Goal: Transaction & Acquisition: Purchase product/service

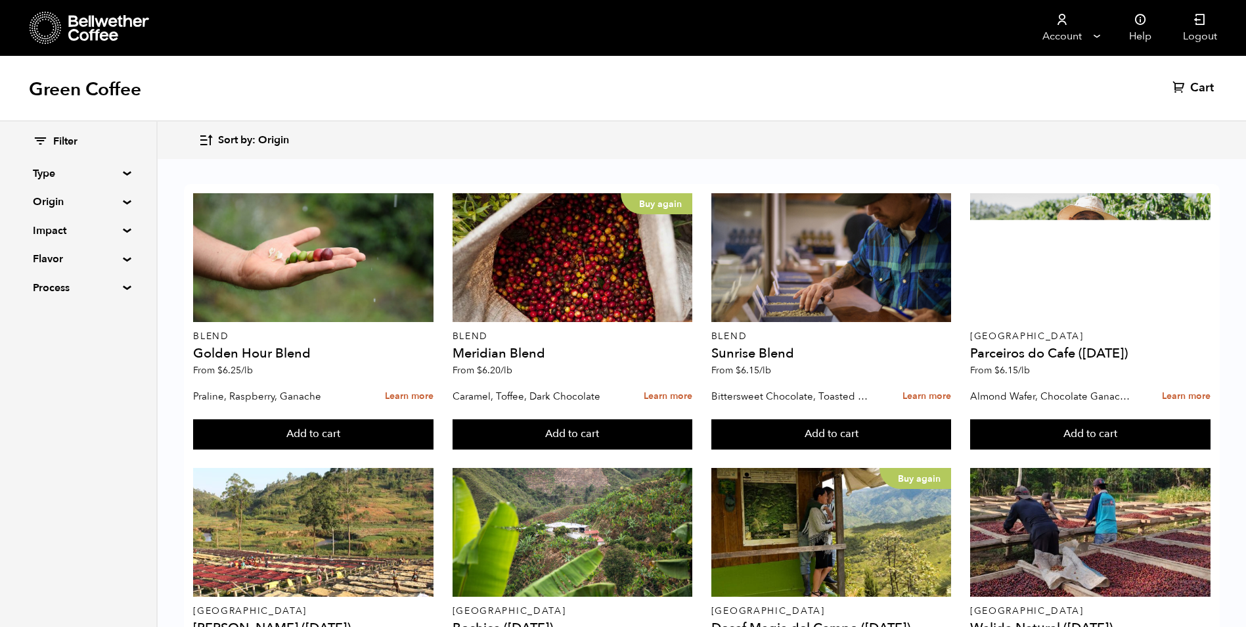
scroll to position [657, 0]
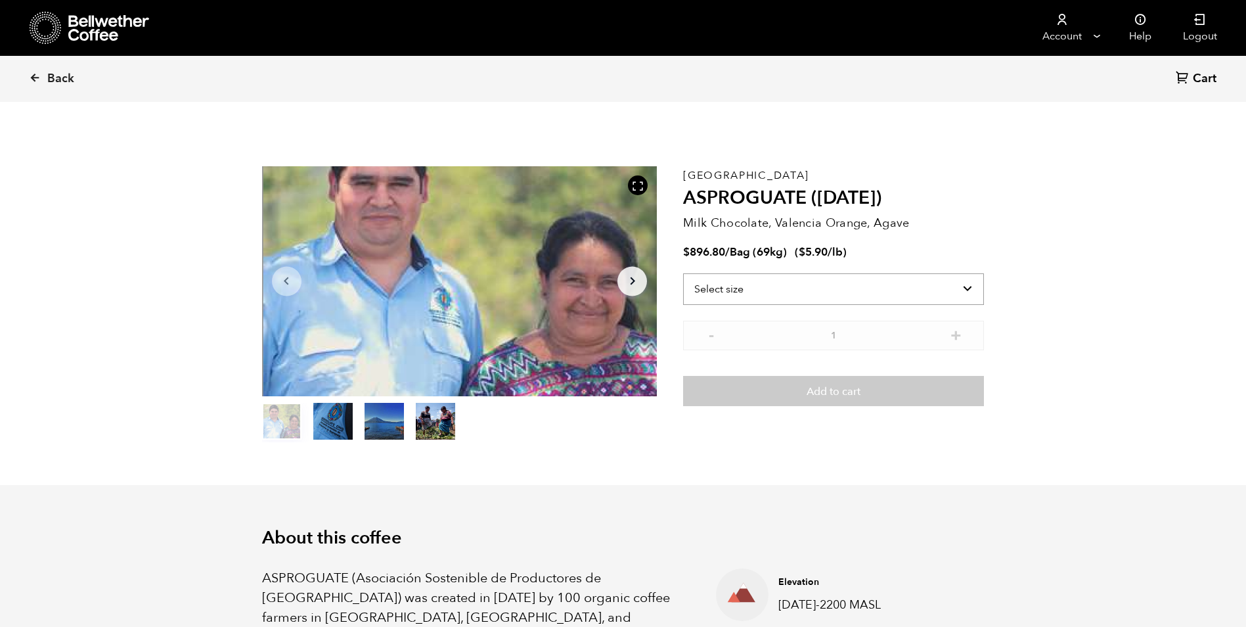
click at [962, 291] on select "Select size Bag (69kg) (152 lbs)" at bounding box center [833, 289] width 301 height 32
select select "bag-2"
click at [683, 273] on select "Select size Bag (69kg) (152 lbs)" at bounding box center [833, 289] width 301 height 32
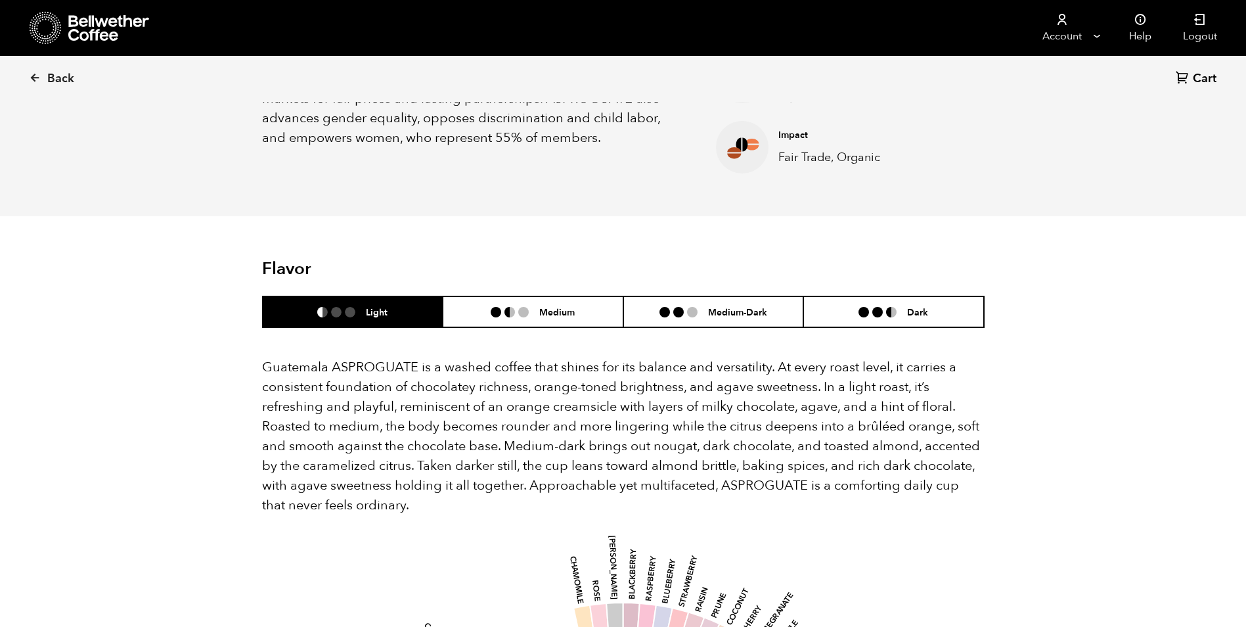
scroll to position [723, 0]
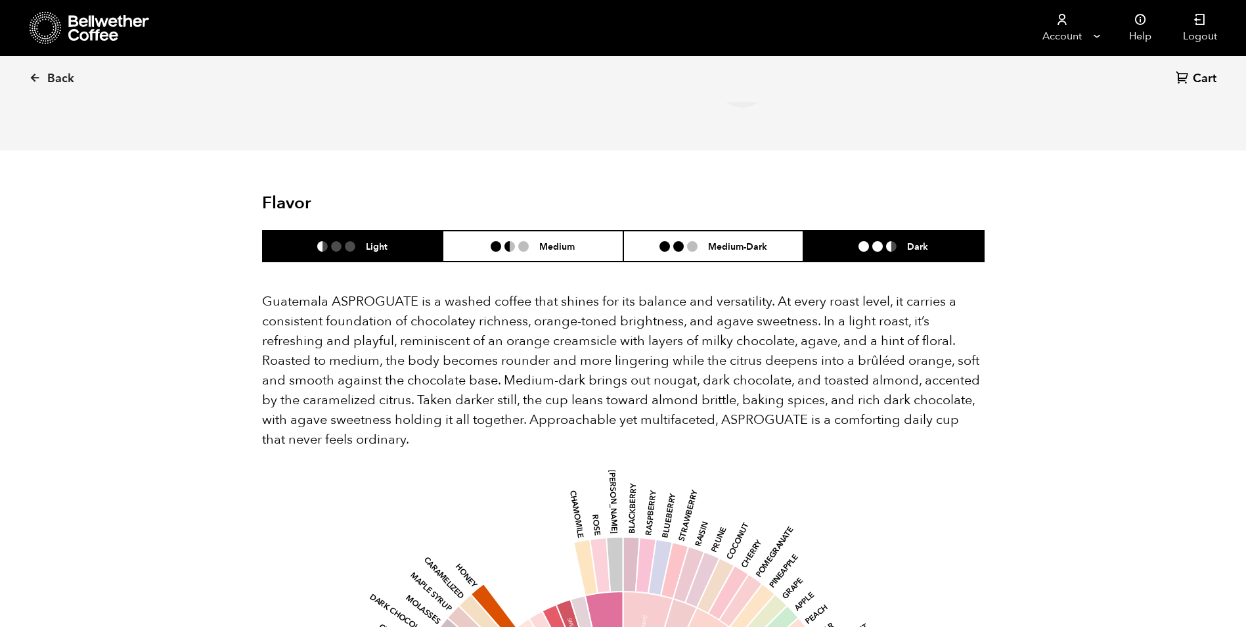
click at [891, 242] on li at bounding box center [891, 246] width 11 height 11
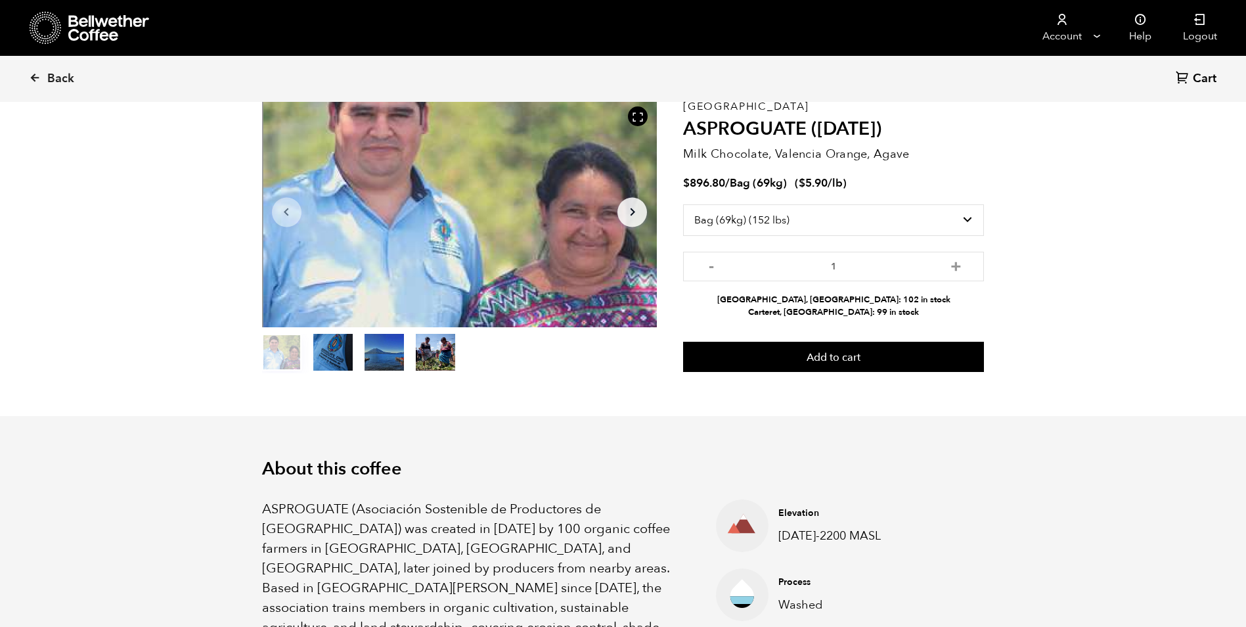
scroll to position [0, 0]
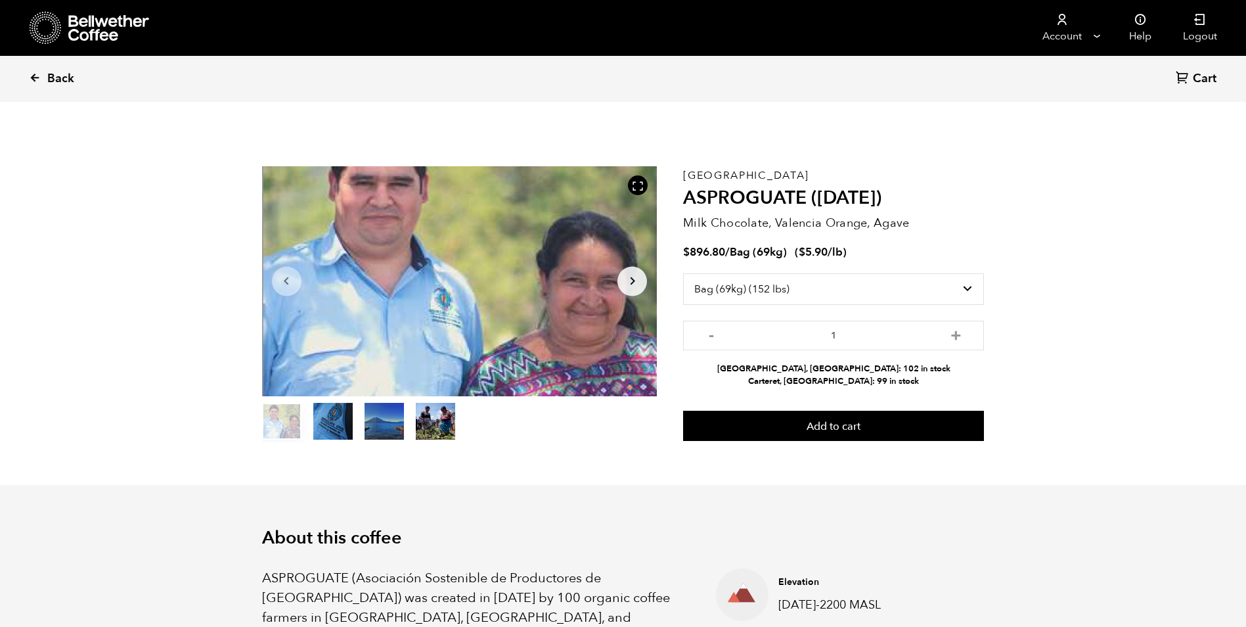
click at [41, 74] on link "Back" at bounding box center [69, 78] width 81 height 45
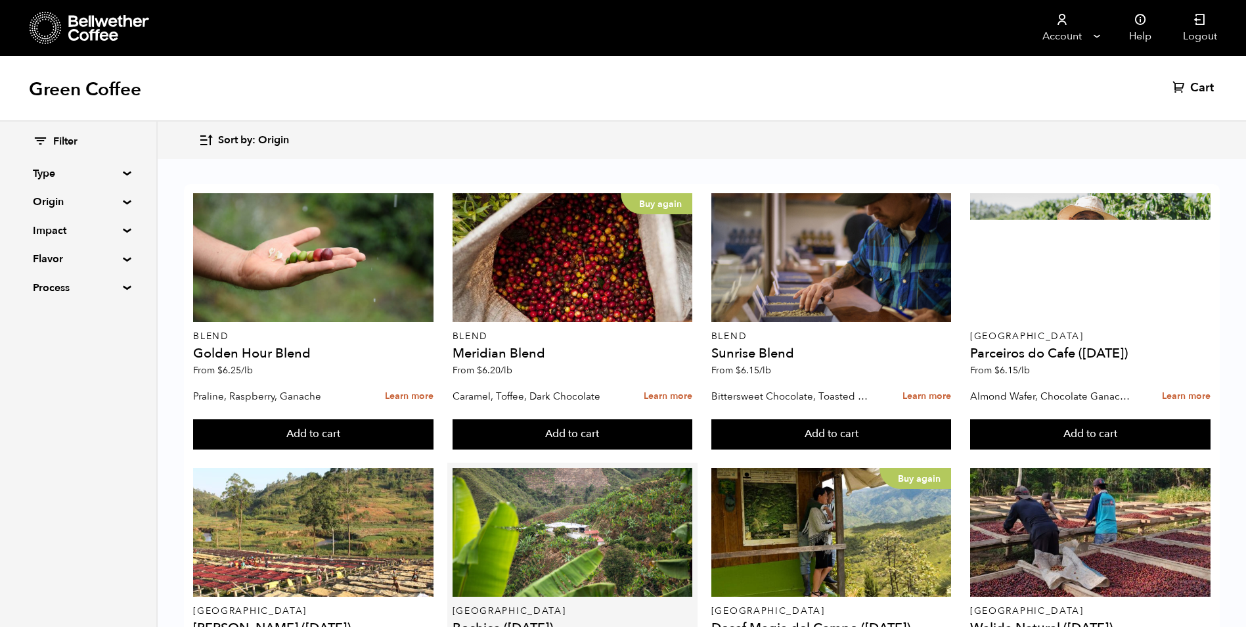
scroll to position [723, 0]
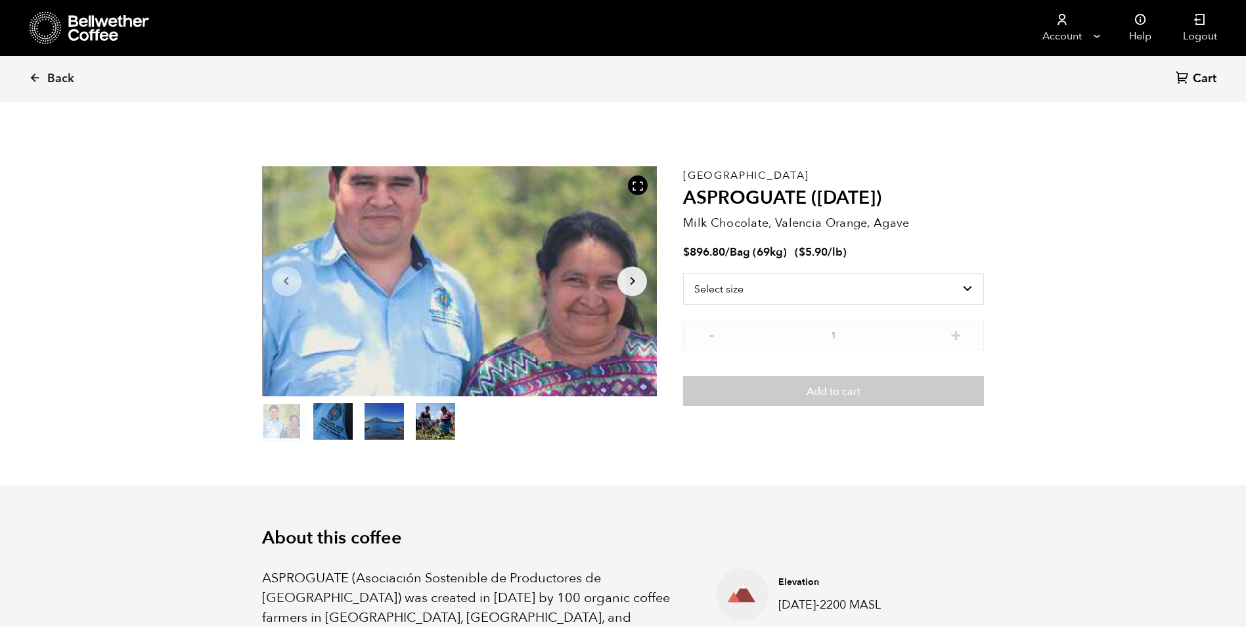
scroll to position [572, 700]
click at [975, 280] on select "Select size Bag (69kg) (152 lbs)" at bounding box center [833, 289] width 301 height 32
select select "bag-2"
click at [683, 273] on select "Select size Bag (69kg) (152 lbs)" at bounding box center [833, 289] width 301 height 32
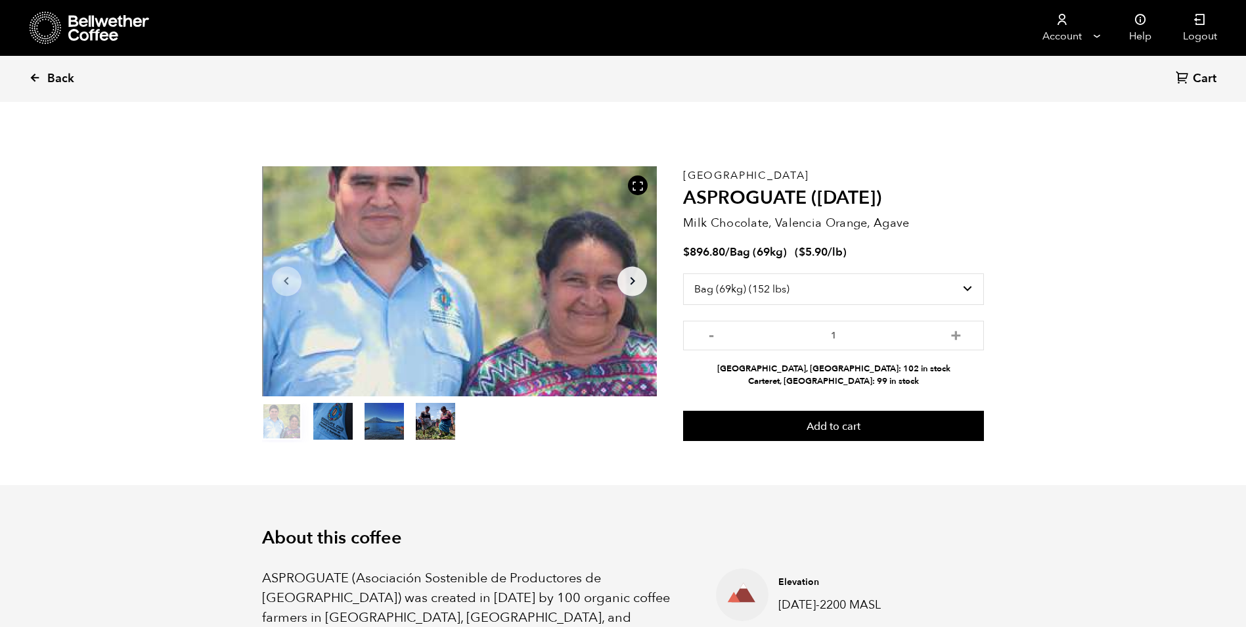
click at [37, 78] on icon at bounding box center [35, 78] width 12 height 12
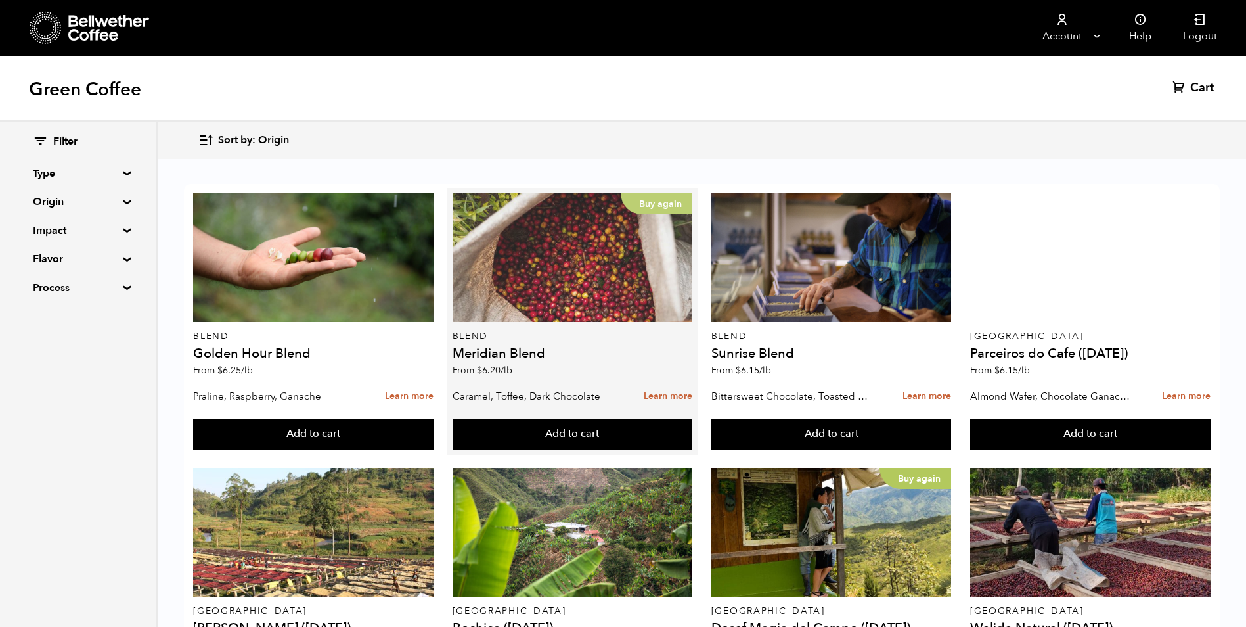
click at [603, 282] on div "Buy again" at bounding box center [573, 257] width 240 height 129
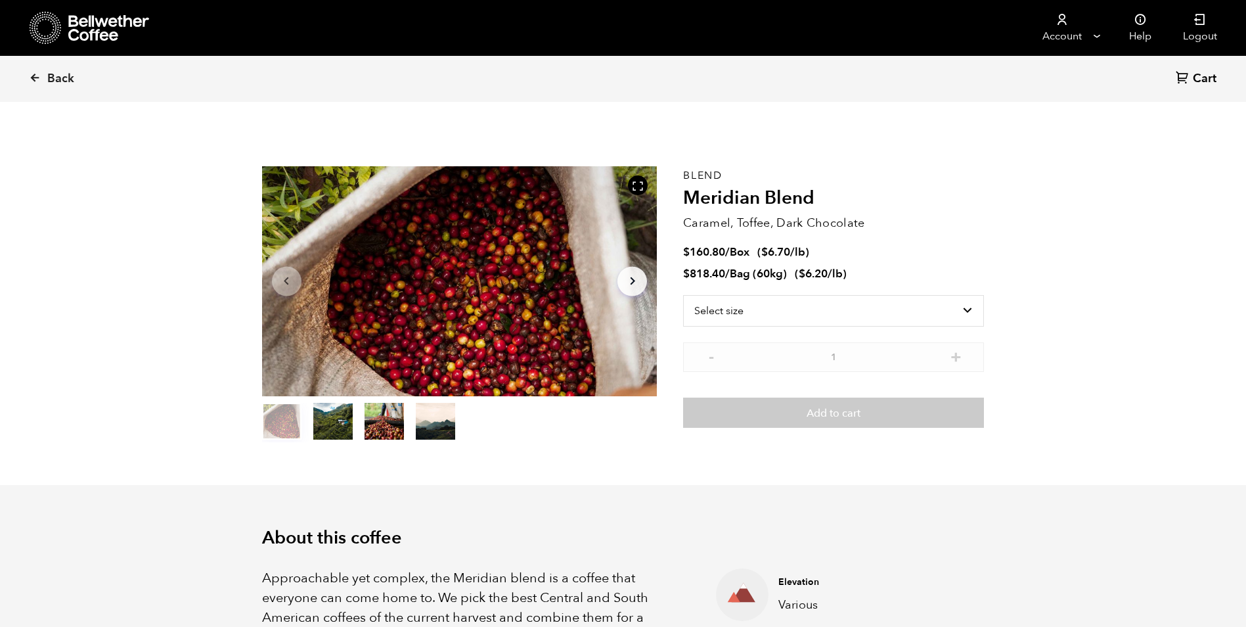
scroll to position [572, 700]
click at [961, 310] on select "Select size Bag (60kg) (132 lbs) Box (24 lbs)" at bounding box center [833, 311] width 301 height 32
select select "bag-3"
click at [683, 295] on select "Select size Bag (60kg) (132 lbs) Box (24 lbs)" at bounding box center [833, 311] width 301 height 32
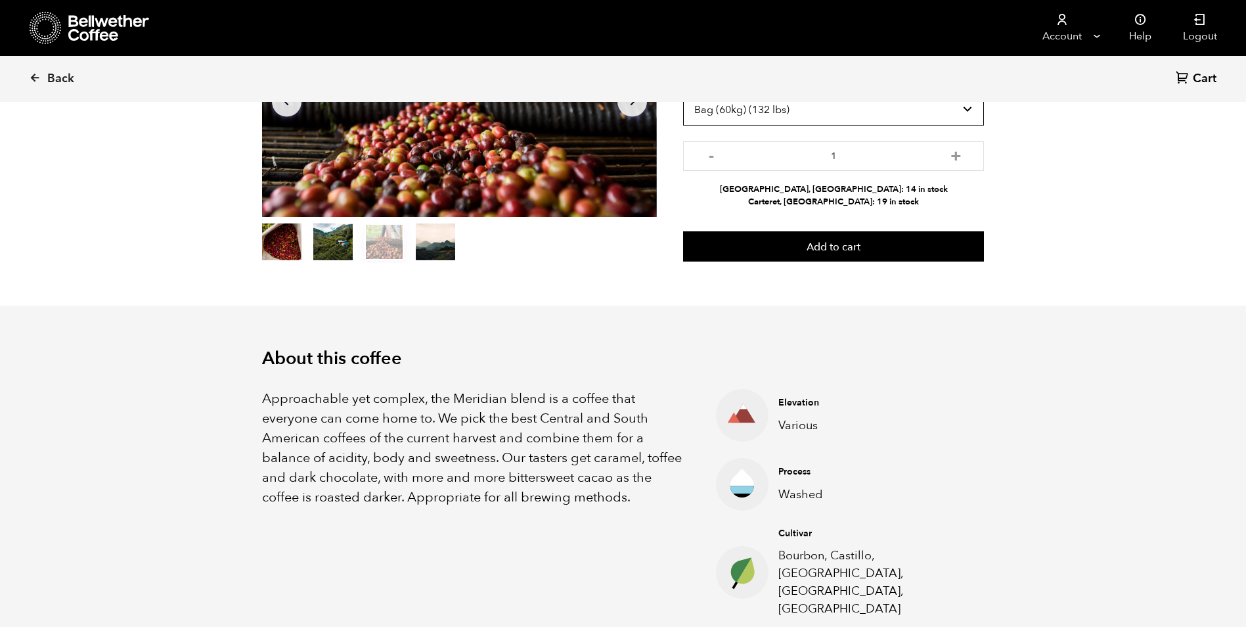
scroll to position [196, 0]
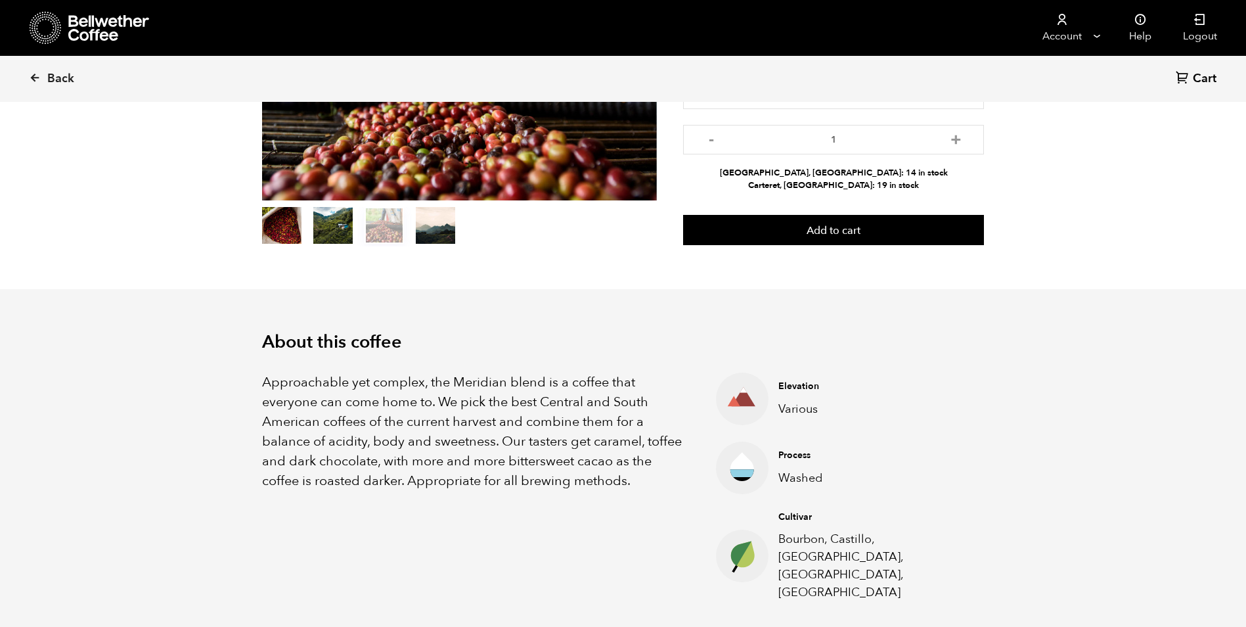
click at [744, 401] on icon at bounding box center [744, 396] width 24 height 19
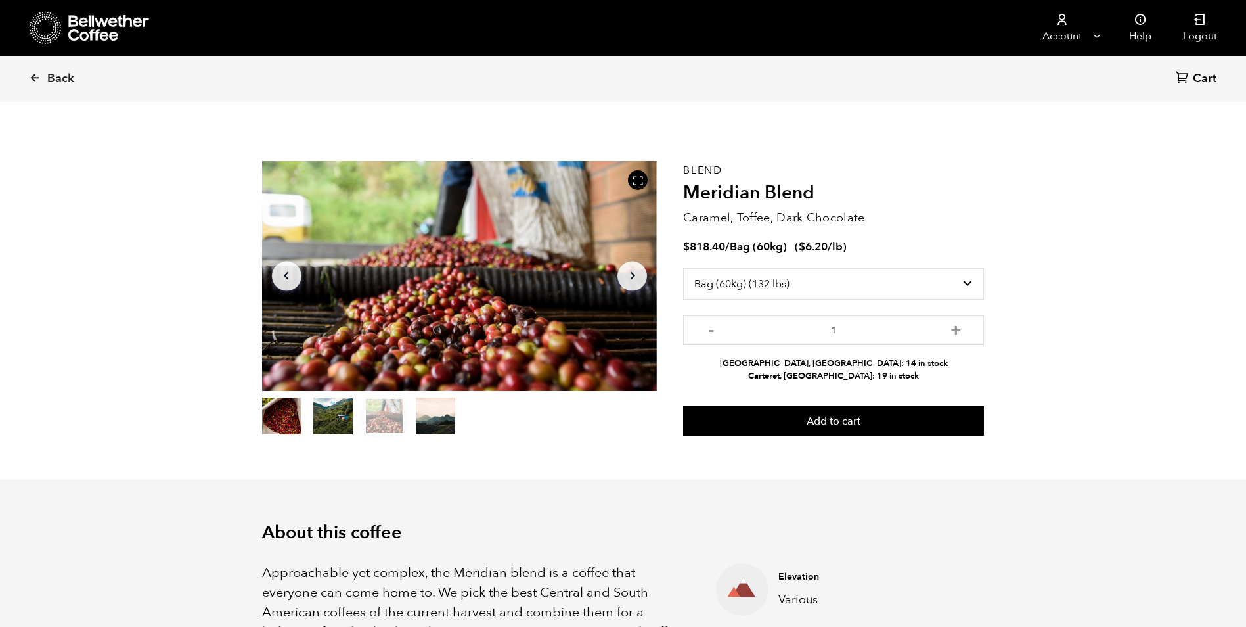
scroll to position [0, 0]
